Goal: Task Accomplishment & Management: Use online tool/utility

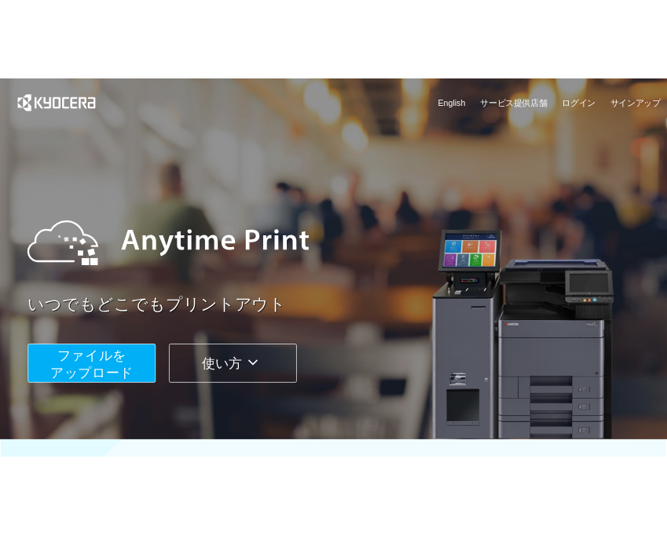
scroll to position [521, 0]
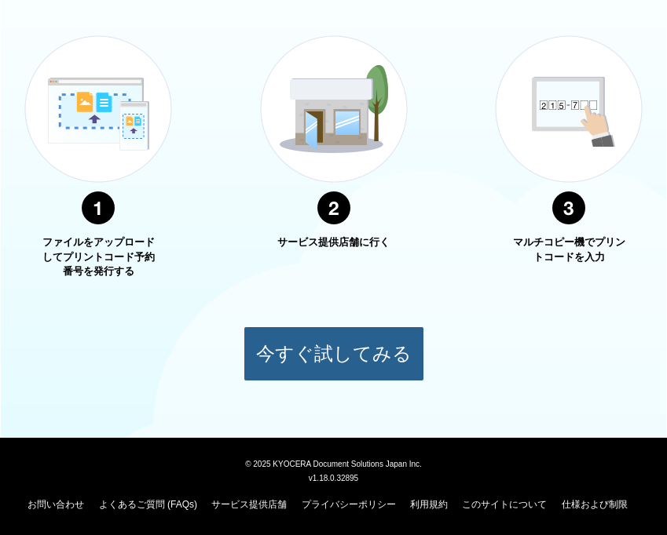
click at [395, 344] on button "今すぐ試してみる" at bounding box center [333, 354] width 181 height 55
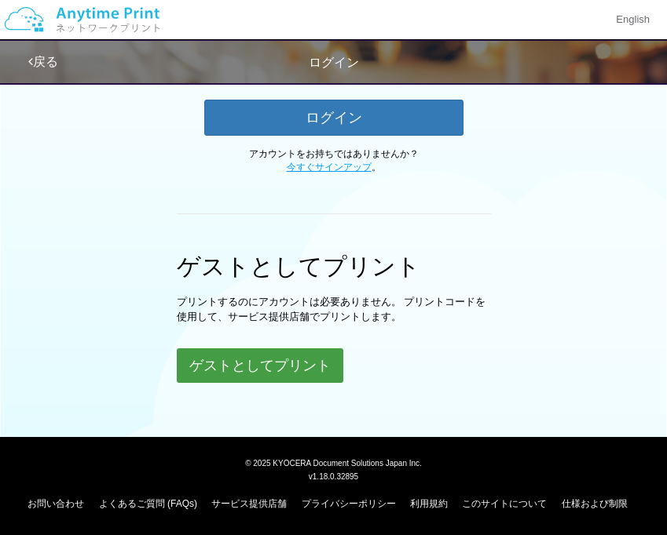
scroll to position [402, 0]
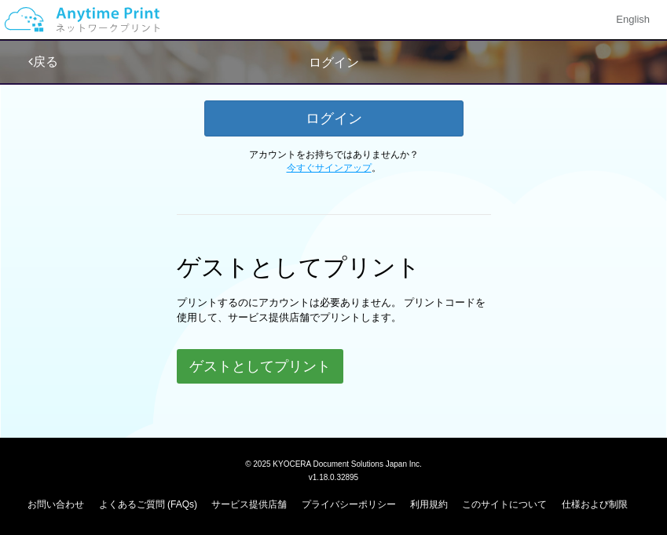
click at [289, 360] on button "ゲストとしてプリント" at bounding box center [260, 366] width 166 height 35
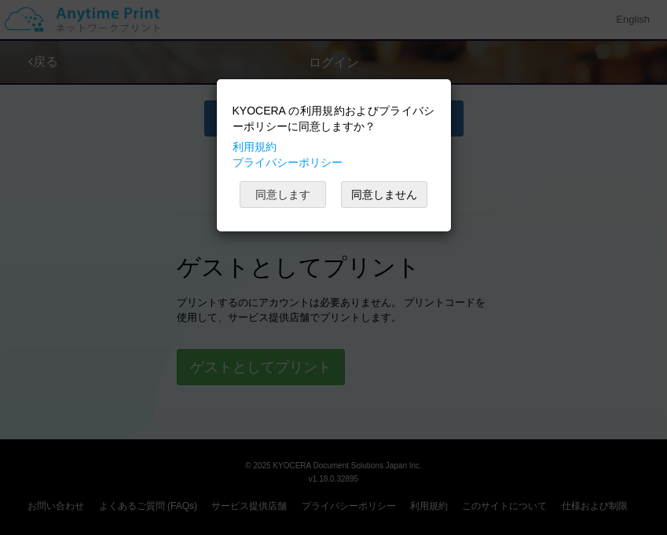
click at [288, 192] on button "同意します" at bounding box center [282, 194] width 86 height 27
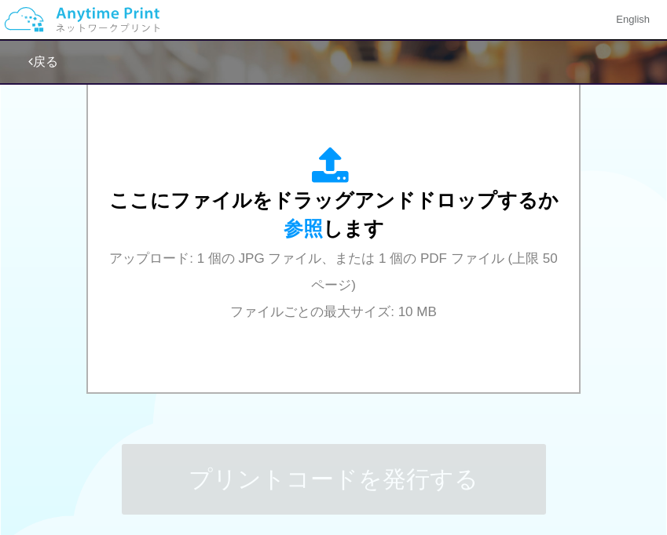
scroll to position [517, 0]
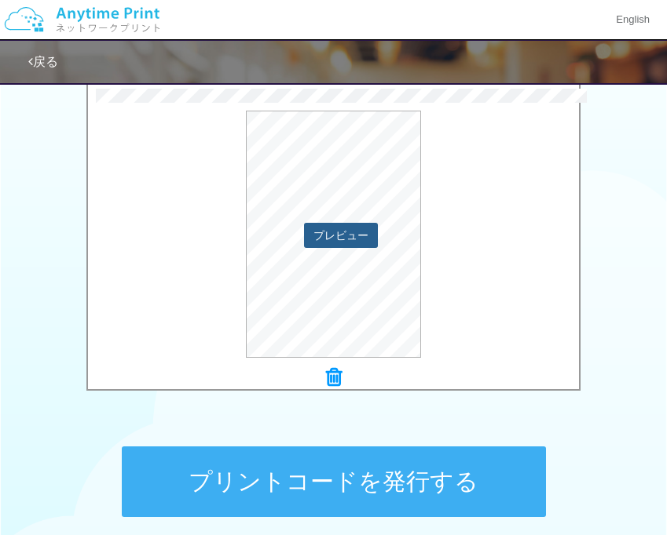
click at [342, 231] on button "プレビュー" at bounding box center [341, 235] width 74 height 25
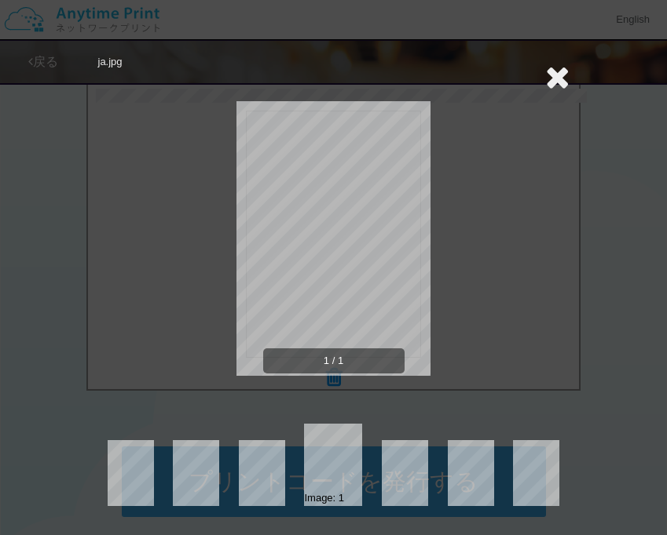
click at [557, 63] on icon at bounding box center [557, 76] width 24 height 31
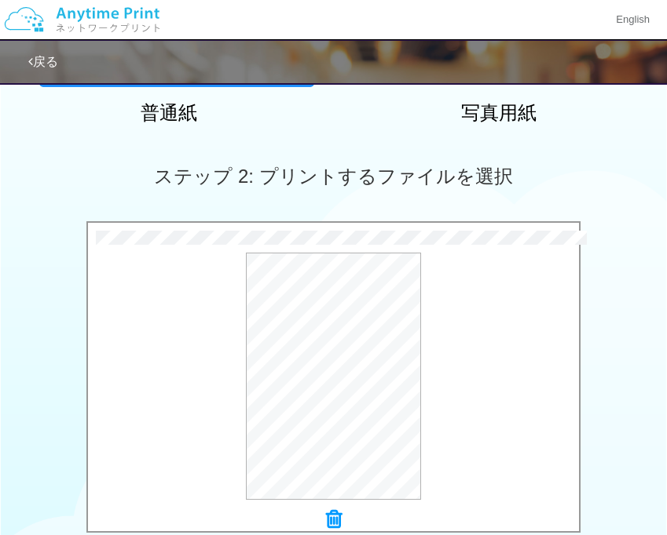
scroll to position [440, 0]
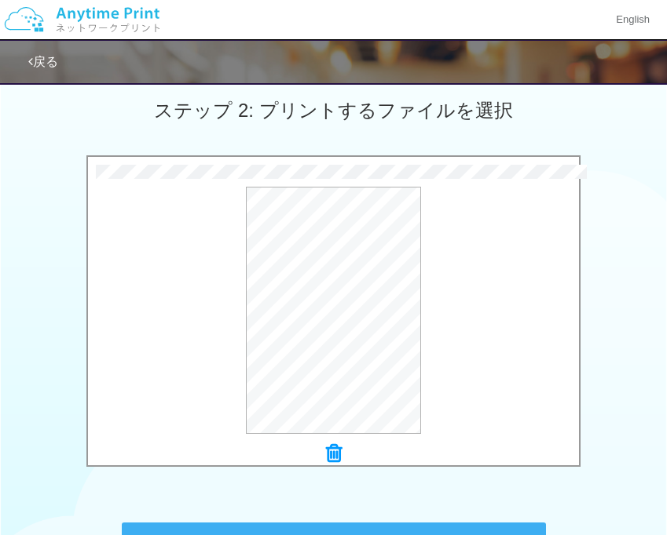
click at [334, 451] on icon at bounding box center [334, 454] width 16 height 20
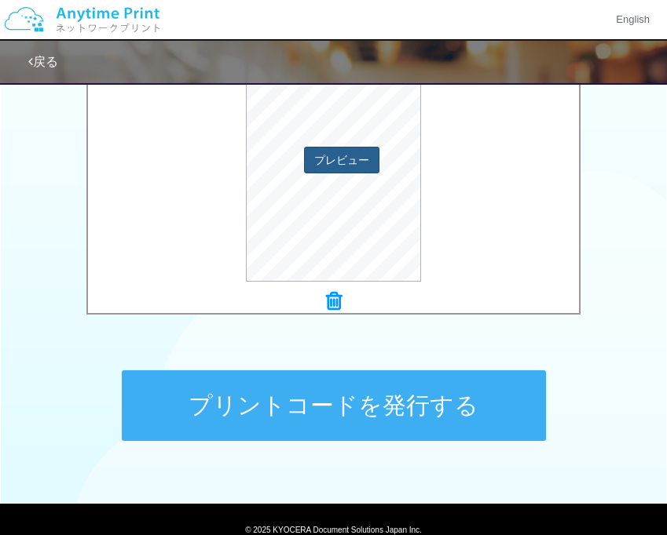
scroll to position [659, 0]
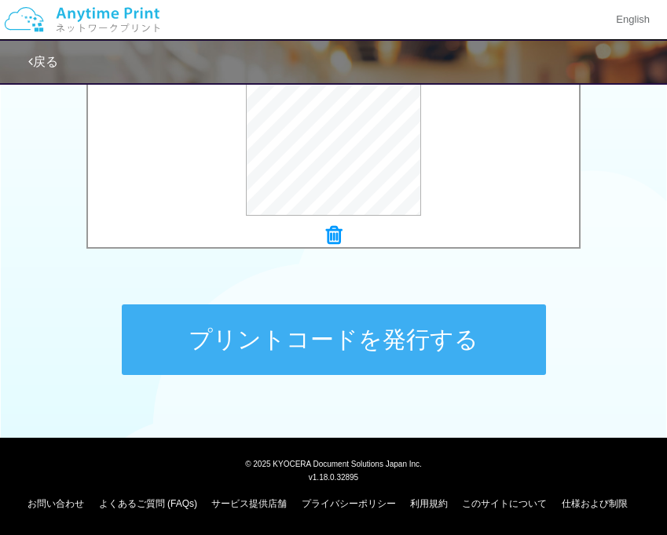
click at [315, 354] on button "プリントコードを発行する" at bounding box center [334, 340] width 424 height 71
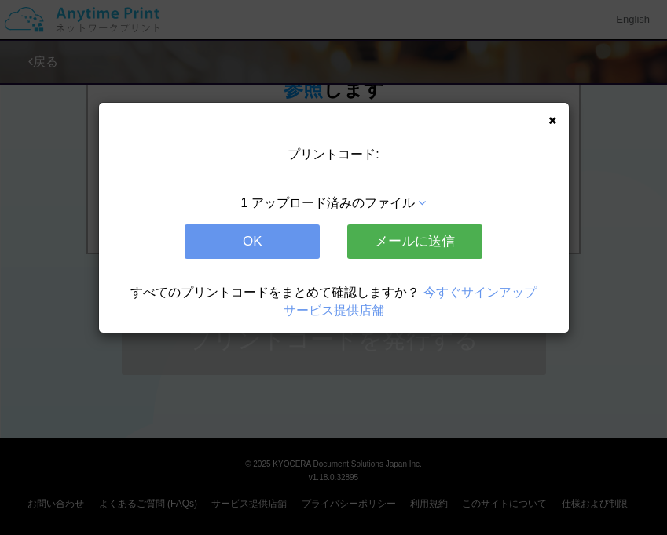
scroll to position [0, 0]
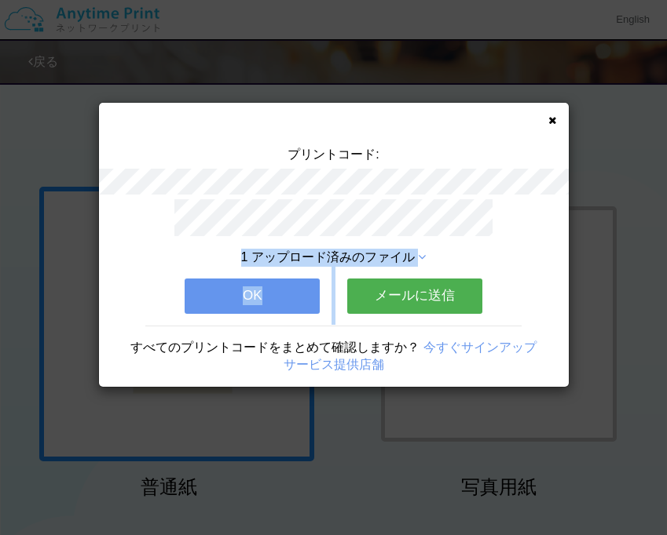
click at [412, 266] on div "プリントコード: 1 アップロード済みのファイル OK メールに送信 すべてのプリントコードをまとめて確認しますか？ 今すぐサインアップ サービス提供店舗" at bounding box center [334, 245] width 470 height 284
click at [415, 249] on div "1 アップロード済みのファイル" at bounding box center [333, 258] width 329 height 18
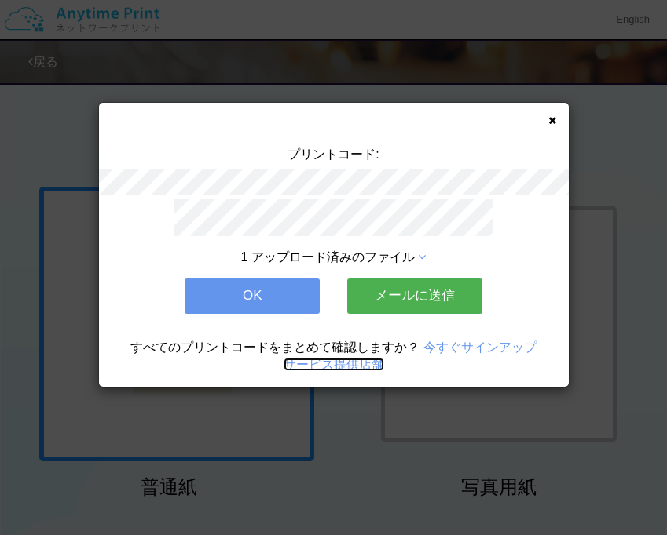
click at [318, 366] on link "サービス提供店舗" at bounding box center [333, 364] width 100 height 13
click at [278, 287] on button "OK" at bounding box center [252, 296] width 135 height 35
